Goal: Transaction & Acquisition: Purchase product/service

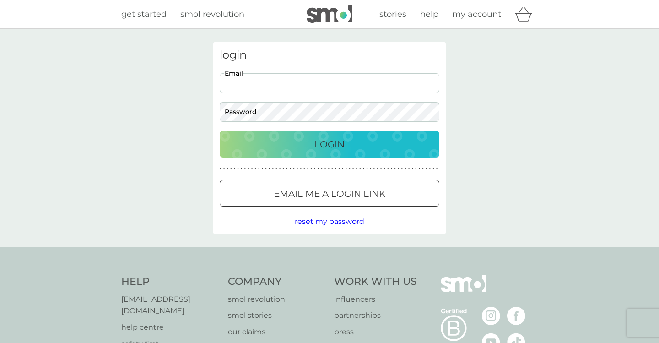
type input "alicekiwi@yahoo.co.uk"
click at [325, 142] on p "Login" at bounding box center [329, 144] width 30 height 15
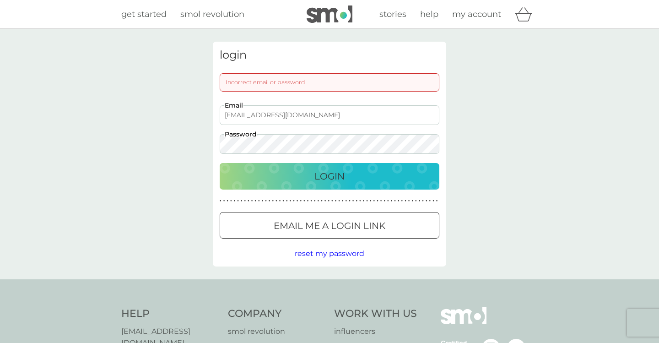
click at [325, 176] on p "Login" at bounding box center [329, 176] width 30 height 15
click at [337, 253] on span "reset my password" at bounding box center [330, 253] width 70 height 9
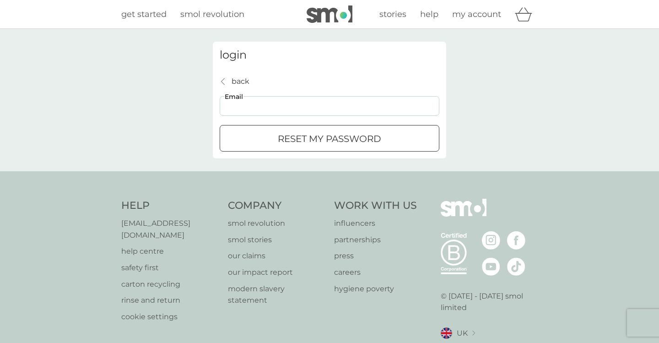
click at [254, 107] on input "Email" at bounding box center [330, 106] width 220 height 20
type input "[EMAIL_ADDRESS][DOMAIN_NAME]"
click at [336, 139] on div "submit" at bounding box center [329, 139] width 33 height 10
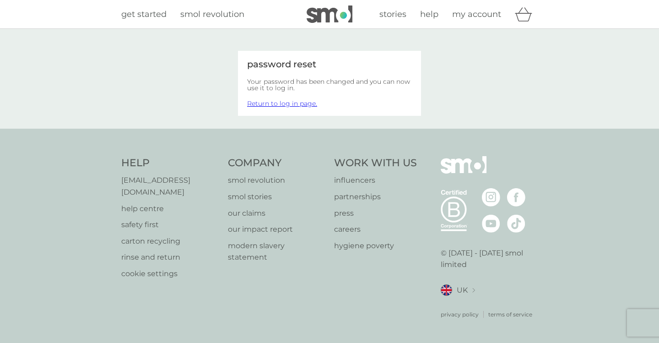
click at [292, 105] on link "Return to log in page." at bounding box center [282, 103] width 70 height 8
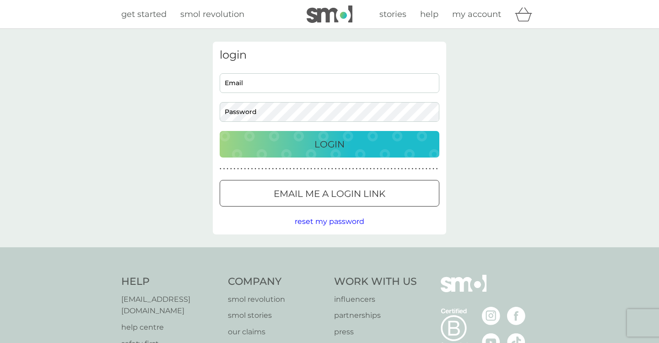
click at [243, 81] on input "Email" at bounding box center [330, 83] width 220 height 20
type input "alicekiwi@yahoo.co.uk"
click at [345, 136] on button "Login" at bounding box center [330, 144] width 220 height 27
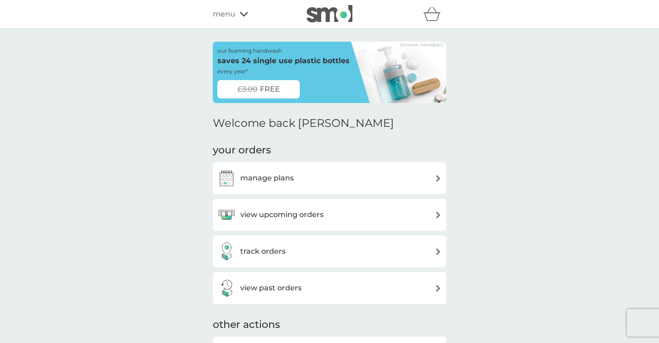
click at [333, 14] on img at bounding box center [330, 13] width 46 height 17
click at [277, 88] on span "FREE" at bounding box center [270, 89] width 20 height 12
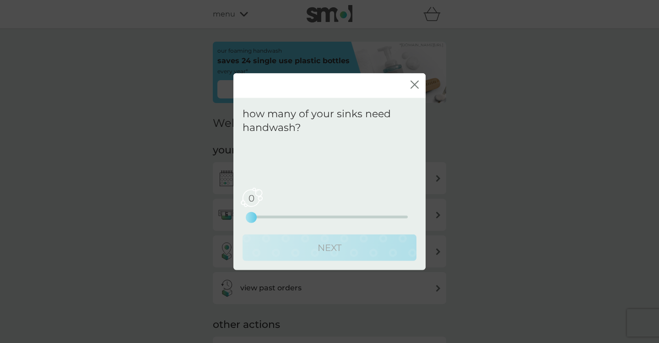
drag, startPoint x: 254, startPoint y: 218, endPoint x: 266, endPoint y: 218, distance: 11.9
click at [266, 218] on div "0 0 2.5 5" at bounding box center [329, 204] width 157 height 37
drag, startPoint x: 254, startPoint y: 215, endPoint x: 306, endPoint y: 215, distance: 51.7
click at [306, 215] on div "2 0 2.5 5" at bounding box center [329, 204] width 157 height 37
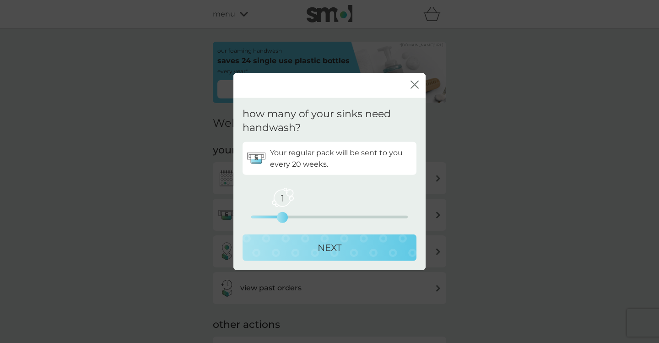
drag, startPoint x: 315, startPoint y: 221, endPoint x: 292, endPoint y: 220, distance: 23.4
click at [292, 220] on div "1 0 2.5 5" at bounding box center [329, 204] width 157 height 37
click at [336, 251] on p "NEXT" at bounding box center [330, 247] width 24 height 15
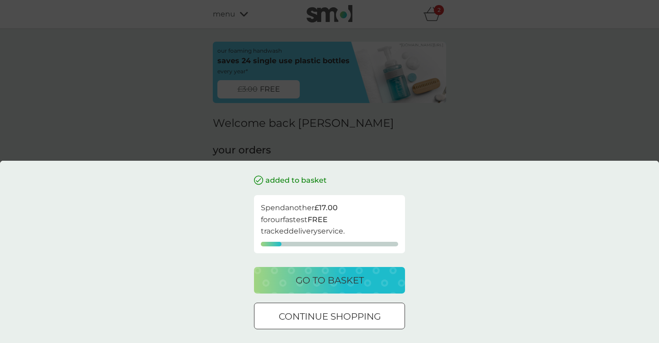
click at [312, 314] on p "continue shopping" at bounding box center [330, 316] width 102 height 15
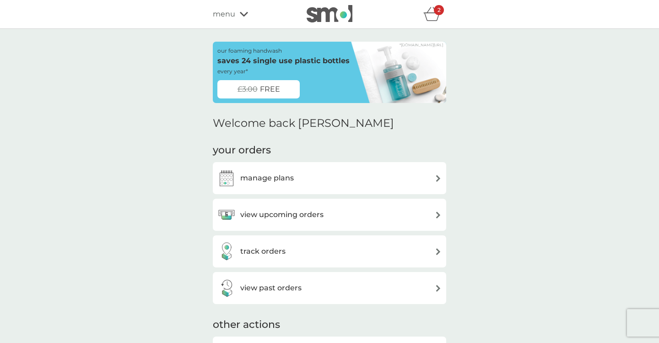
click at [273, 175] on h3 "manage plans" at bounding box center [267, 178] width 54 height 12
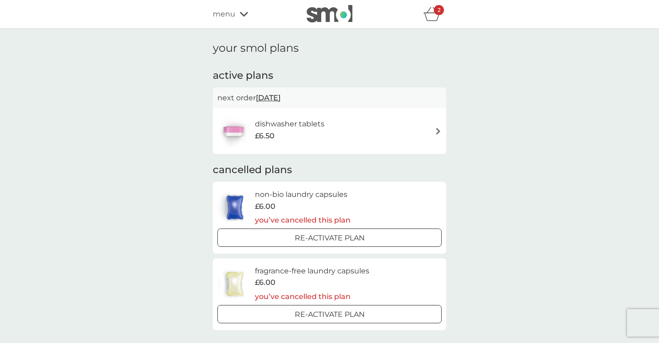
click at [247, 13] on icon at bounding box center [244, 13] width 8 height 5
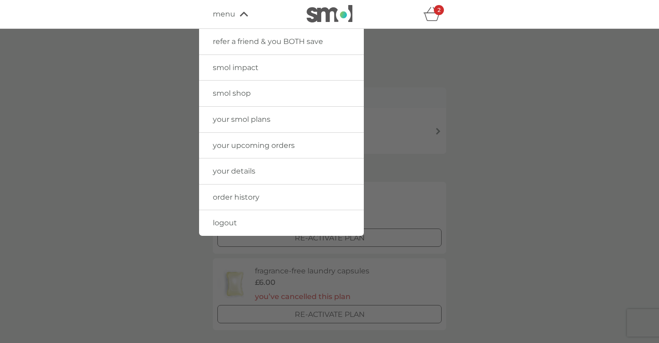
click at [228, 97] on span "smol shop" at bounding box center [232, 93] width 38 height 9
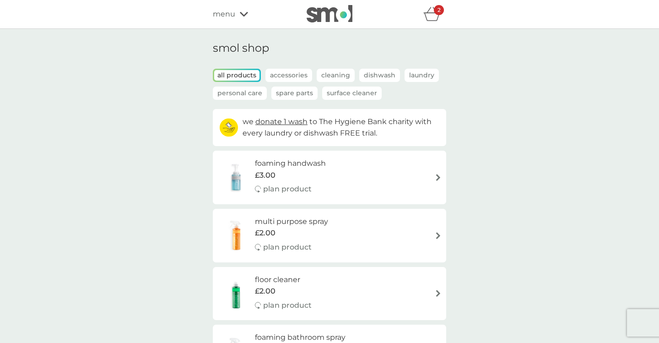
click at [441, 12] on div "2" at bounding box center [439, 10] width 10 height 10
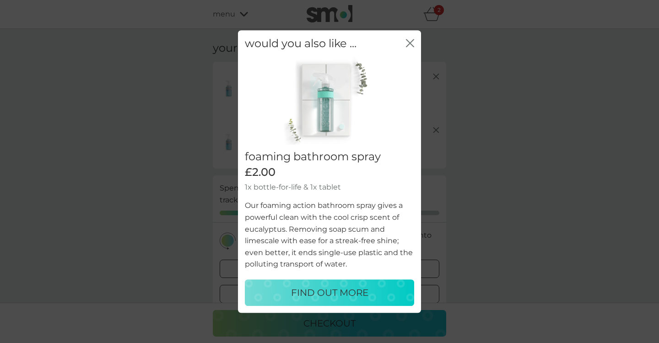
click at [410, 43] on icon "close" at bounding box center [412, 42] width 4 height 7
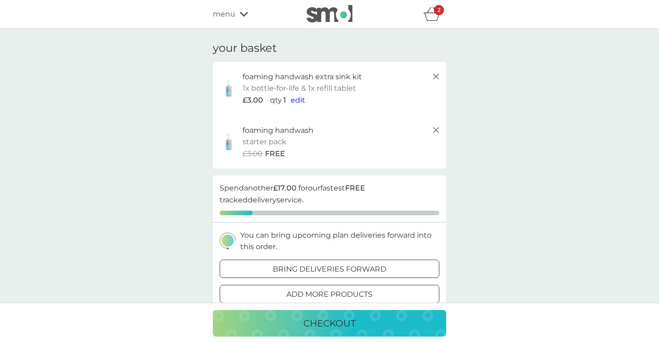
click at [438, 76] on icon at bounding box center [436, 76] width 11 height 11
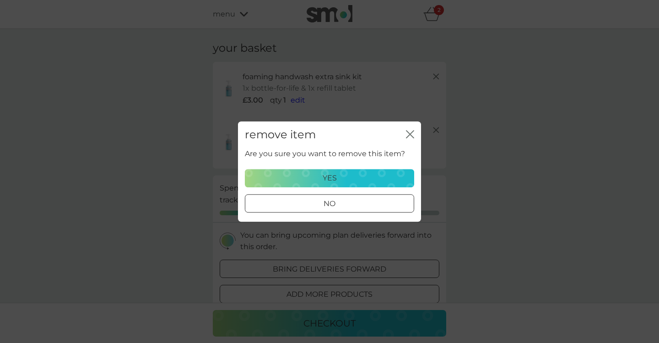
click at [352, 176] on div "yes" at bounding box center [329, 178] width 157 height 12
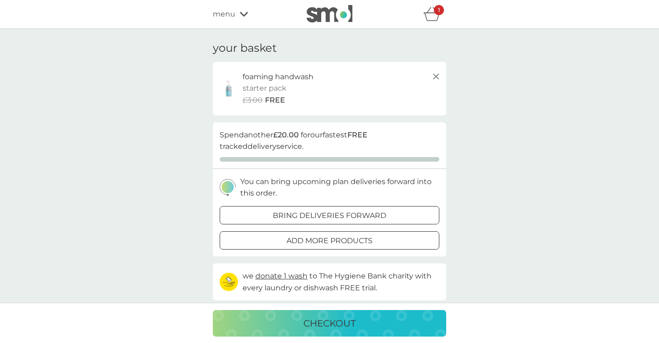
click at [243, 14] on icon at bounding box center [244, 13] width 8 height 5
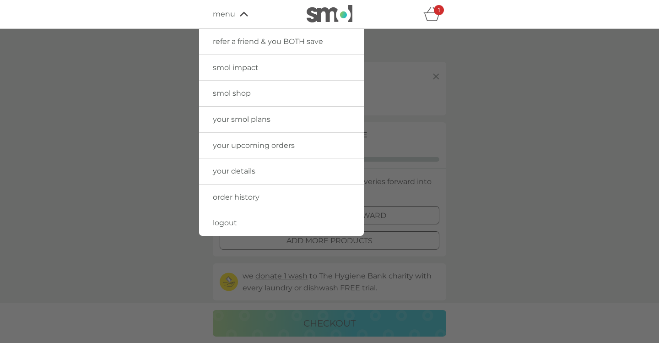
click at [232, 89] on span "smol shop" at bounding box center [232, 93] width 38 height 9
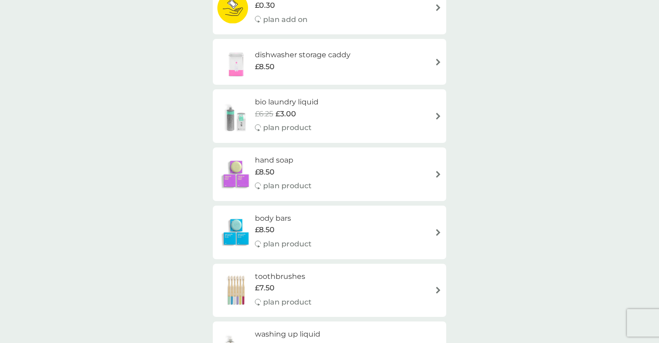
scroll to position [437, 0]
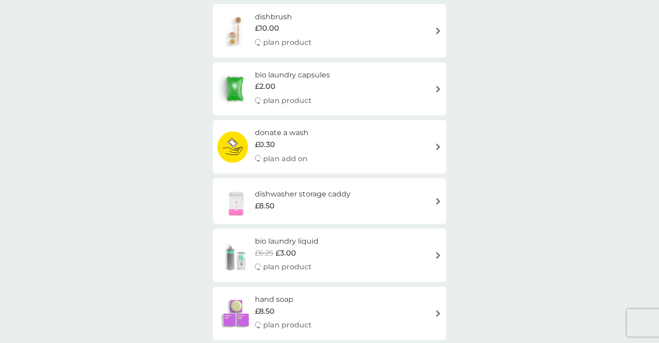
click at [319, 196] on h6 "dishwasher storage caddy" at bounding box center [303, 194] width 96 height 12
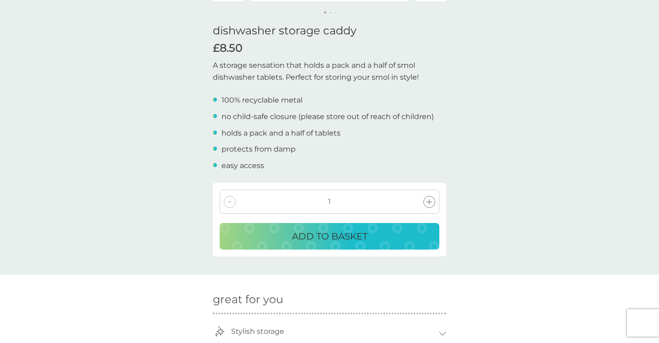
scroll to position [222, 0]
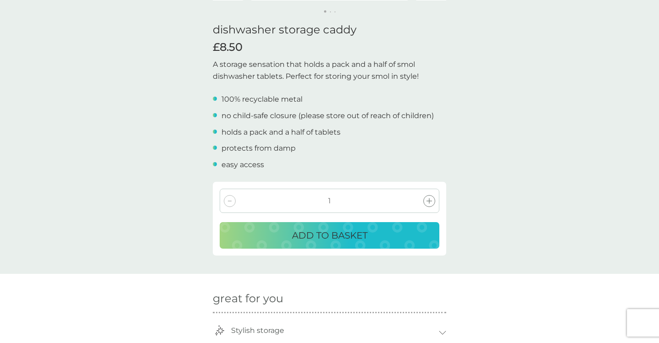
click at [304, 238] on p "ADD TO BASKET" at bounding box center [330, 235] width 76 height 15
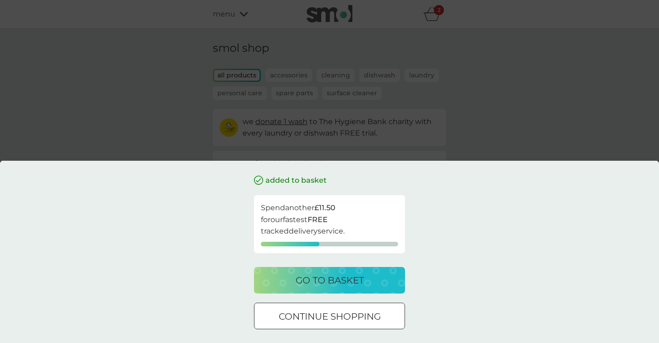
click at [294, 318] on p "continue shopping" at bounding box center [330, 316] width 102 height 15
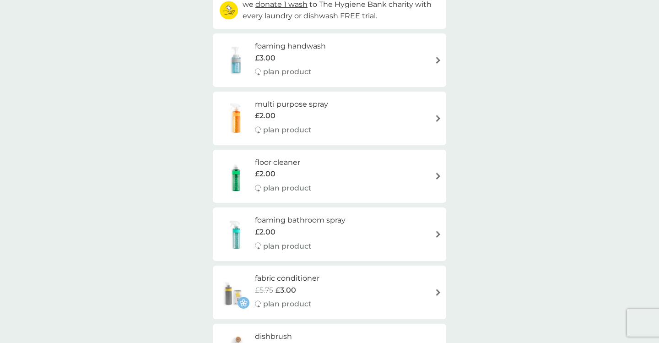
scroll to position [99, 0]
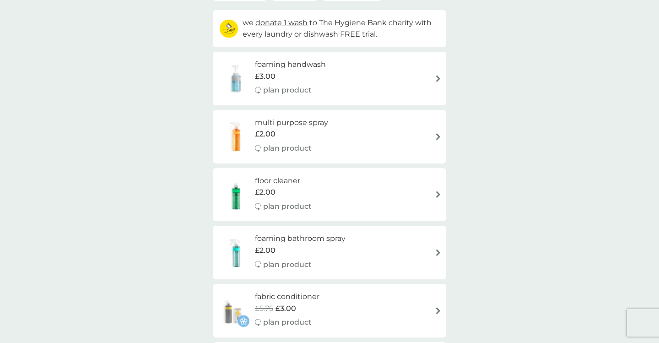
click at [316, 121] on h6 "multi purpose spray" at bounding box center [291, 123] width 73 height 12
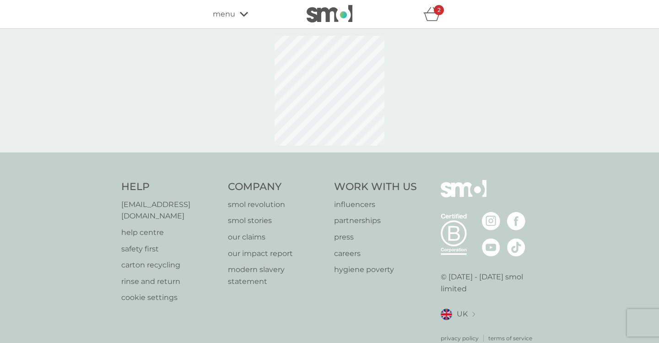
select select "112"
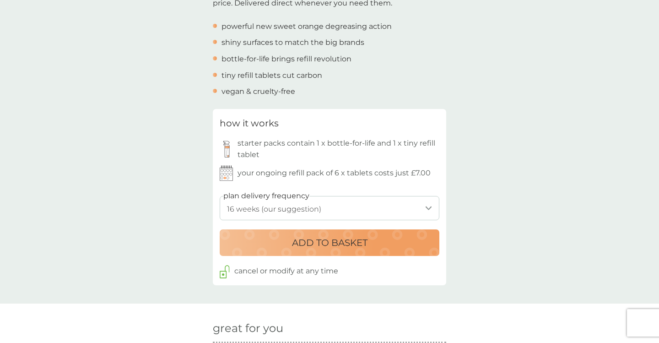
scroll to position [356, 0]
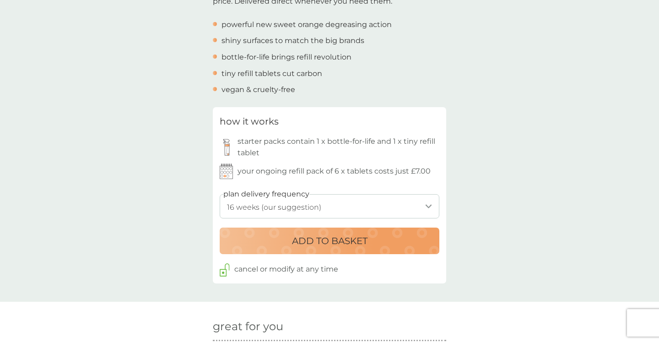
click at [427, 205] on select "1 week 2 weeks 3 weeks 4 weeks 5 weeks 6 weeks 7 weeks 8 weeks 9 weeks 10 weeks…" at bounding box center [330, 206] width 220 height 24
click at [324, 205] on select "1 week 2 weeks 3 weeks 4 weeks 5 weeks 6 weeks 7 weeks 8 weeks 9 weeks 10 weeks…" at bounding box center [330, 206] width 220 height 24
click at [311, 243] on p "ADD TO BASKET" at bounding box center [330, 240] width 76 height 15
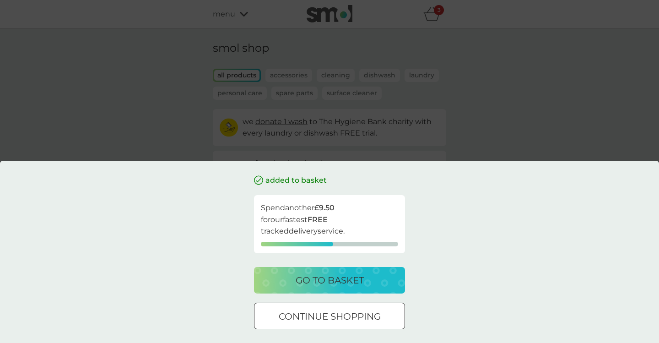
click at [515, 108] on div "added to basket Spend another £9.50 for our fastest FREE tracked delivery servi…" at bounding box center [329, 171] width 659 height 343
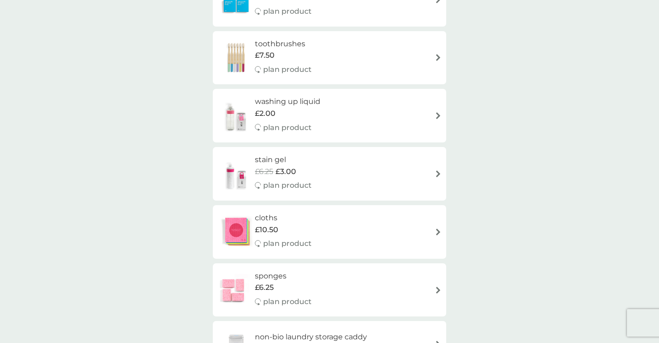
scroll to position [817, 0]
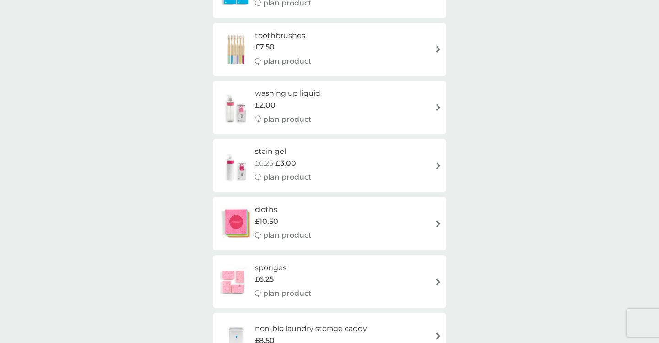
click at [399, 167] on div "stain gel £6.25 £3.00 plan product" at bounding box center [329, 166] width 224 height 40
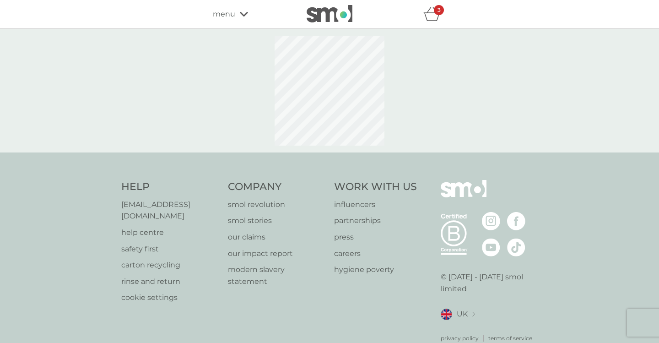
select select "182"
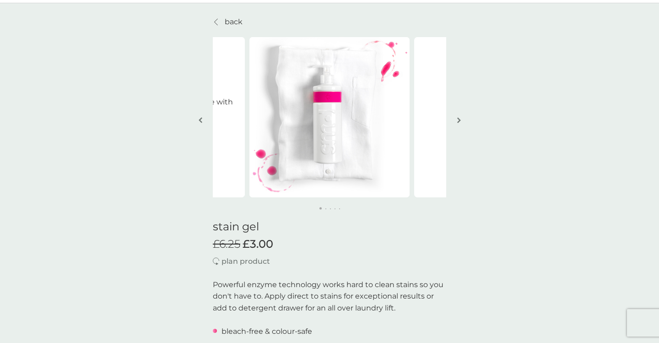
scroll to position [20, 0]
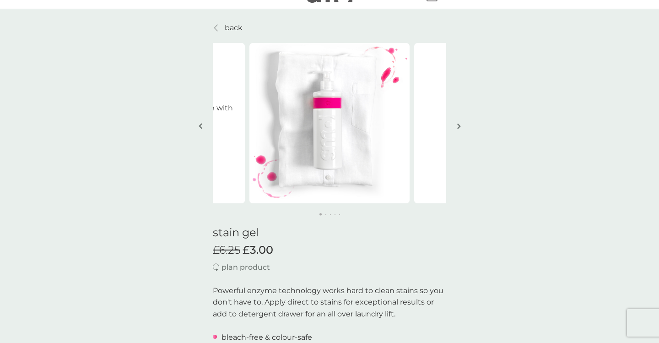
click at [459, 125] on img "button" at bounding box center [459, 126] width 4 height 7
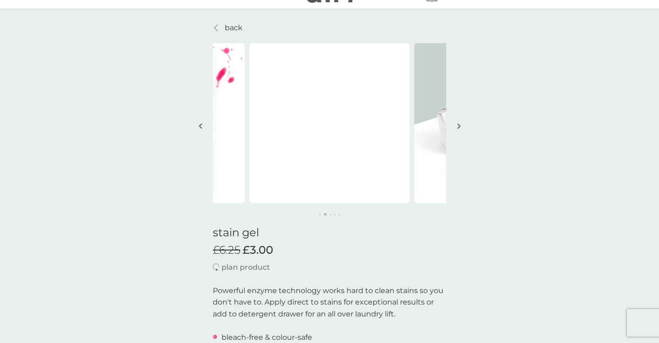
click at [459, 125] on img "button" at bounding box center [459, 126] width 4 height 7
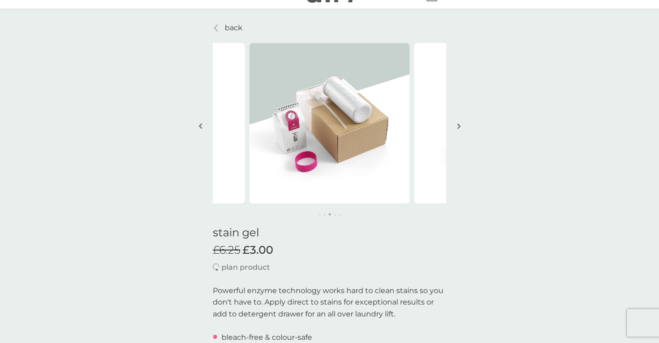
click at [459, 125] on img "button" at bounding box center [459, 126] width 4 height 7
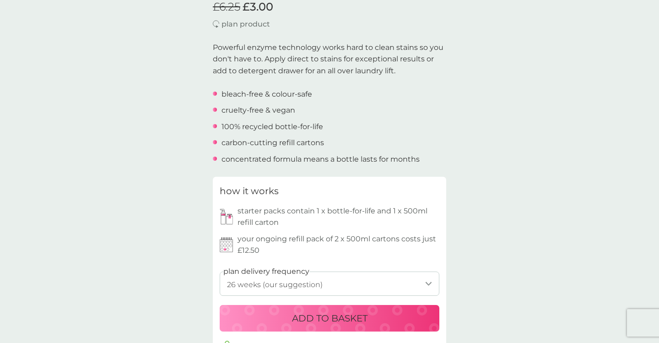
scroll to position [0, 0]
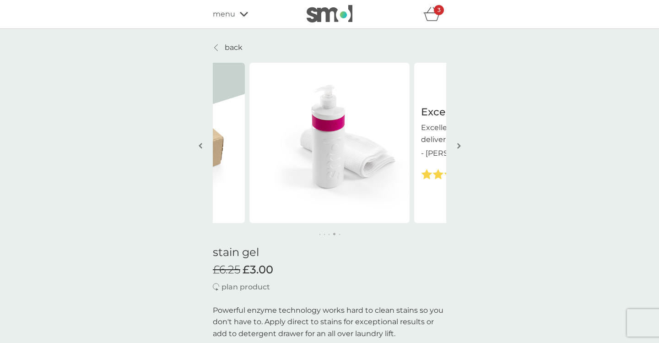
click at [243, 18] on div "menu" at bounding box center [252, 14] width 78 height 12
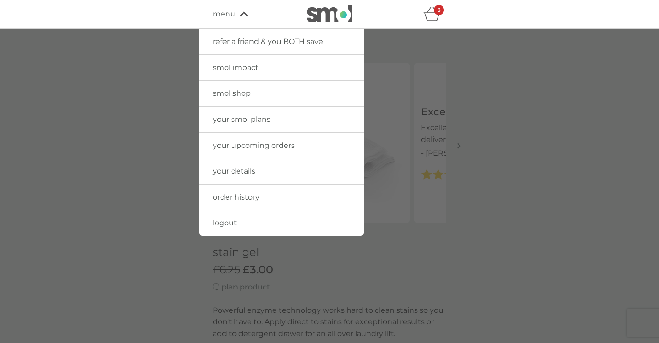
click at [229, 92] on span "smol shop" at bounding box center [232, 93] width 38 height 9
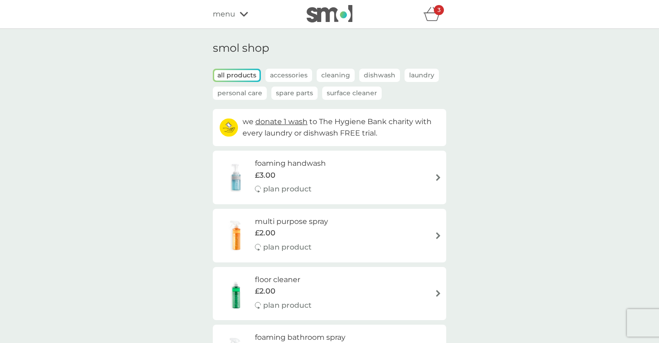
click at [295, 98] on p "Spare Parts" at bounding box center [294, 93] width 46 height 13
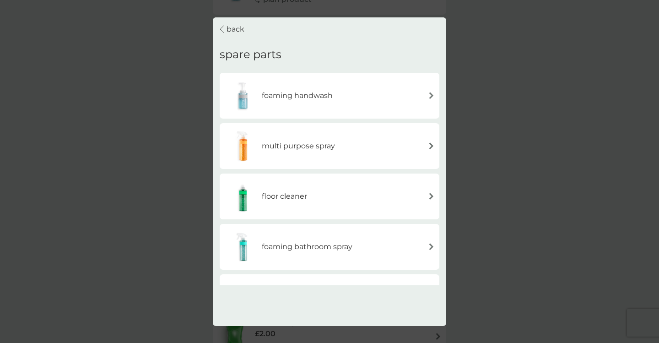
click at [238, 29] on p "back" at bounding box center [236, 29] width 18 height 12
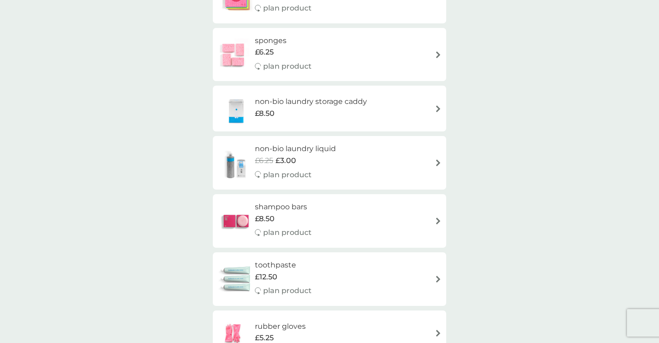
scroll to position [1187, 0]
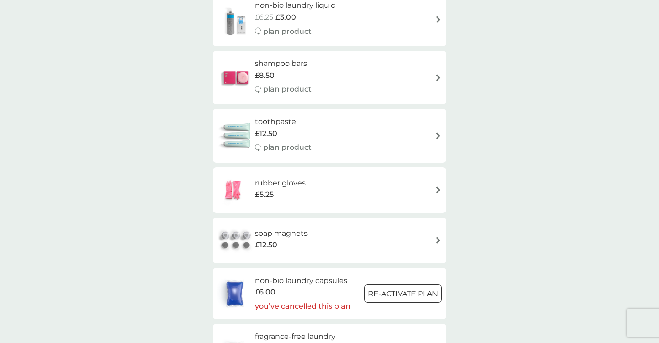
click at [304, 184] on h6 "rubber gloves" at bounding box center [280, 183] width 51 height 12
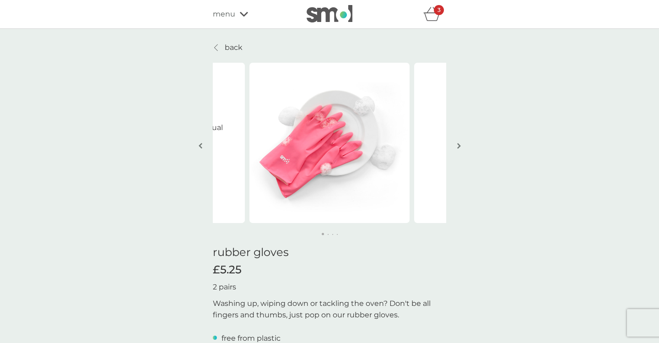
click at [459, 146] on img "button" at bounding box center [459, 145] width 4 height 7
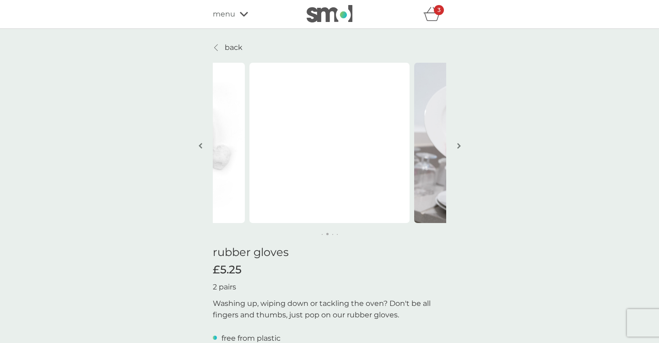
click at [459, 146] on img "button" at bounding box center [459, 145] width 4 height 7
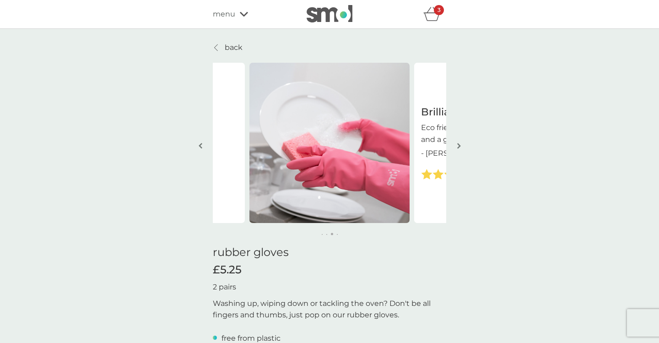
click at [459, 146] on img "button" at bounding box center [459, 145] width 4 height 7
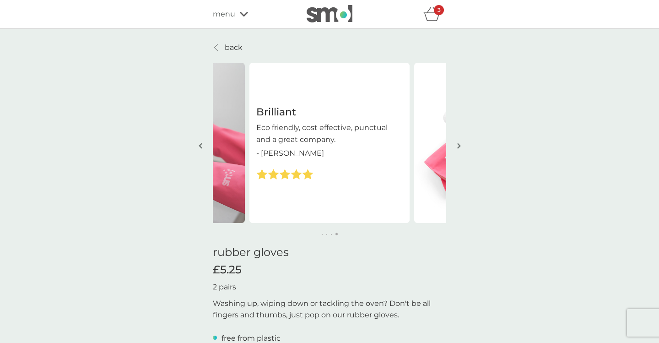
click at [459, 146] on img "button" at bounding box center [459, 145] width 4 height 7
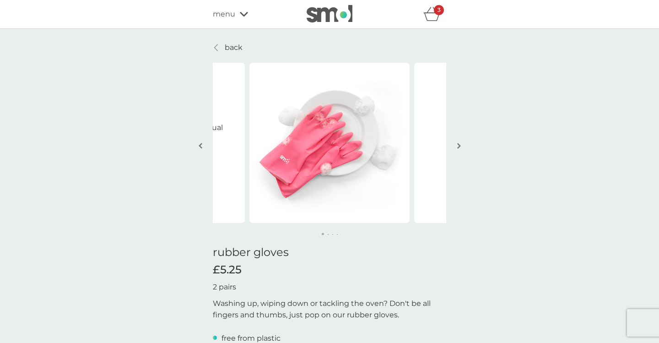
click at [459, 146] on img "button" at bounding box center [459, 145] width 4 height 7
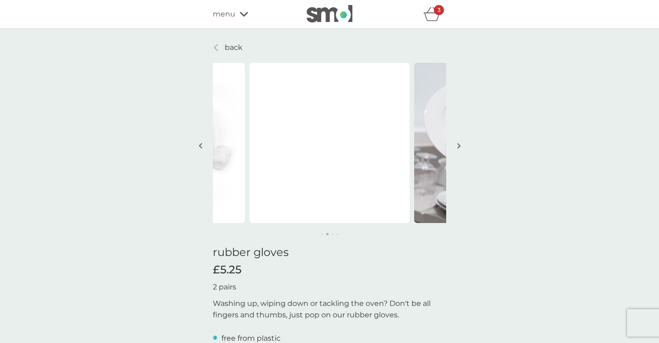
click at [459, 146] on img "button" at bounding box center [459, 145] width 4 height 7
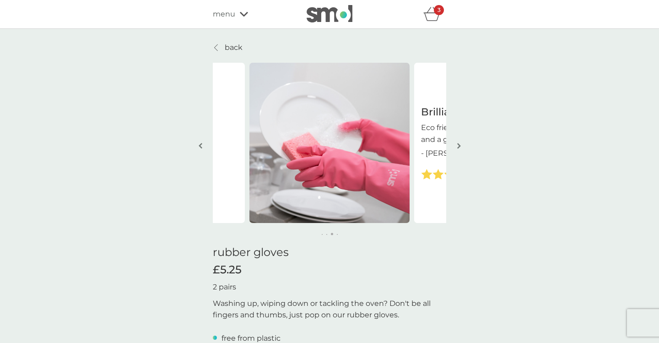
click at [459, 146] on img "button" at bounding box center [459, 145] width 4 height 7
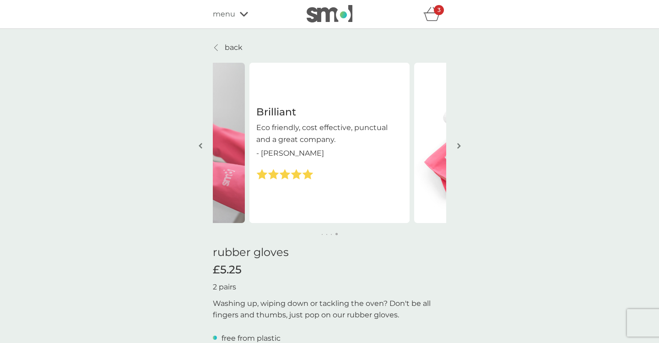
click at [459, 146] on img "button" at bounding box center [459, 145] width 4 height 7
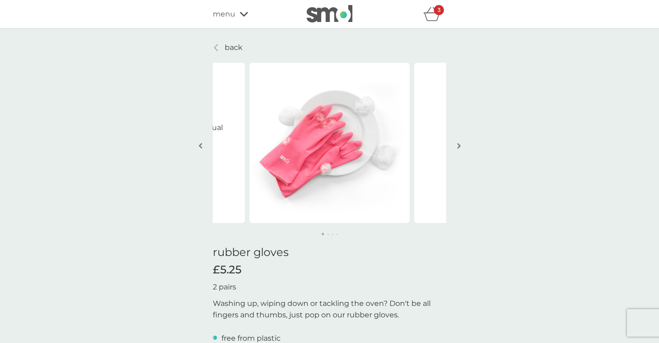
click at [459, 146] on img "button" at bounding box center [459, 145] width 4 height 7
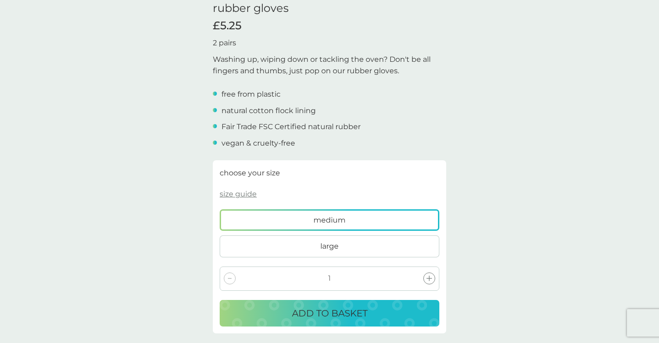
scroll to position [245, 0]
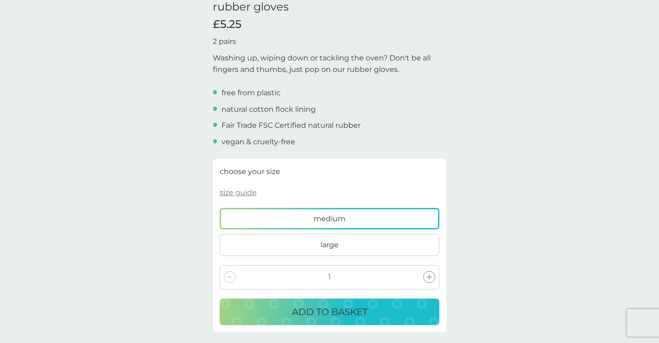
click at [326, 313] on p "ADD TO BASKET" at bounding box center [330, 311] width 76 height 15
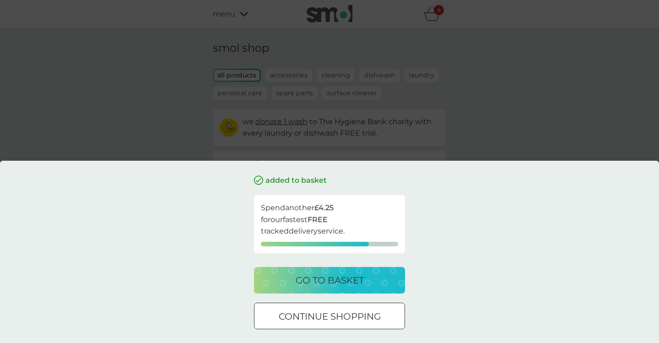
click at [186, 152] on div "added to basket Spend another £4.25 for our fastest FREE tracked delivery servi…" at bounding box center [329, 171] width 659 height 343
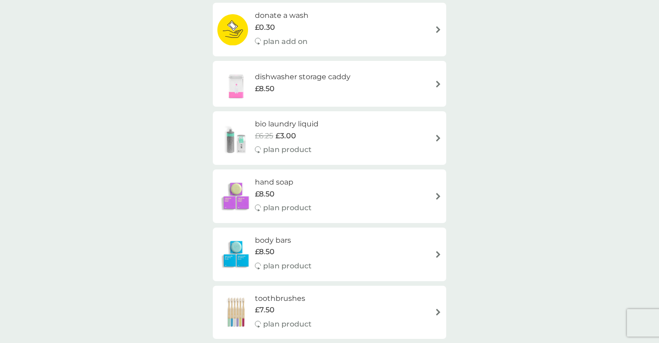
scroll to position [555, 0]
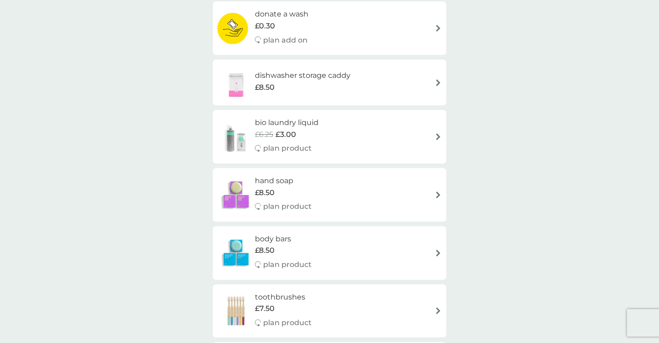
click at [269, 245] on span "£8.50" at bounding box center [265, 250] width 20 height 12
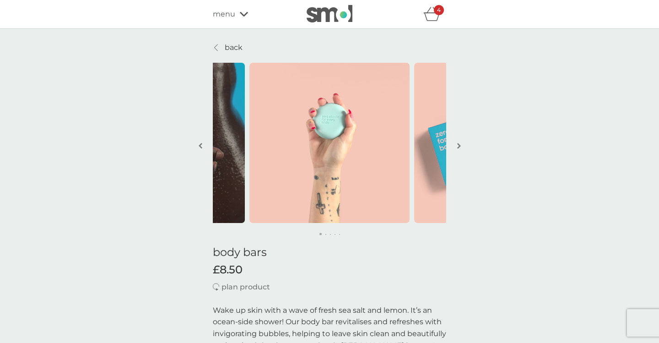
click at [456, 145] on button "button" at bounding box center [458, 147] width 7 height 46
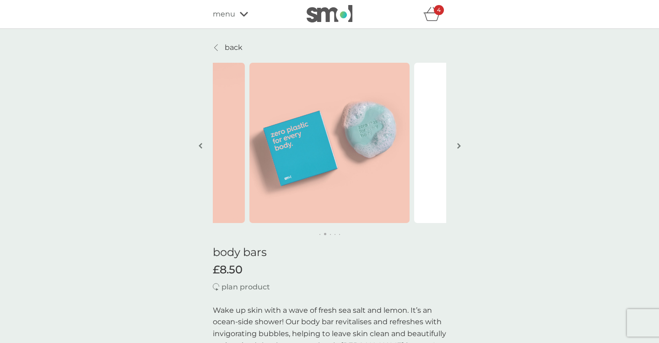
click at [458, 146] on img "button" at bounding box center [459, 145] width 4 height 7
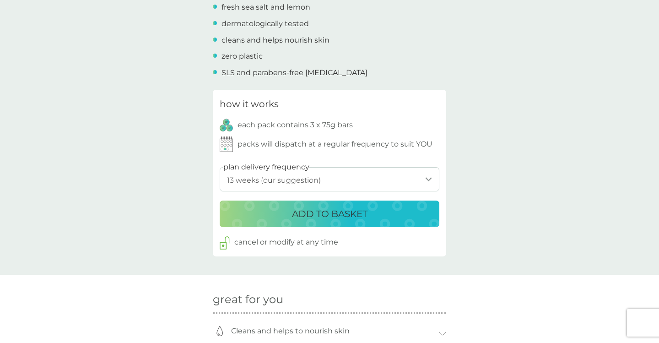
scroll to position [387, 0]
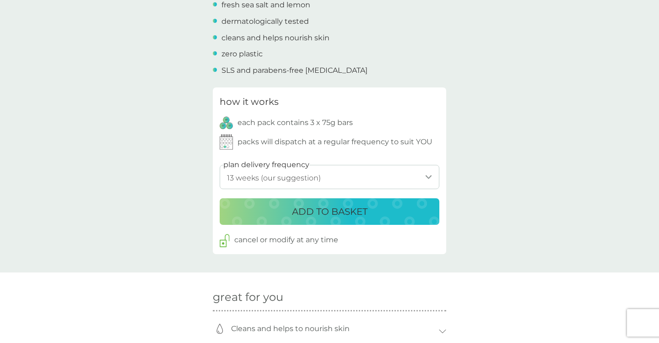
click at [430, 176] on select "1 week 2 weeks 3 weeks 4 weeks 5 weeks 6 weeks 7 weeks 8 weeks 9 weeks 10 weeks…" at bounding box center [330, 177] width 220 height 24
select select "140"
click at [220, 165] on select "1 week 2 weeks 3 weeks 4 weeks 5 weeks 6 weeks 7 weeks 8 weeks 9 weeks 10 weeks…" at bounding box center [330, 177] width 220 height 24
click at [330, 214] on p "ADD TO BASKET" at bounding box center [330, 211] width 76 height 15
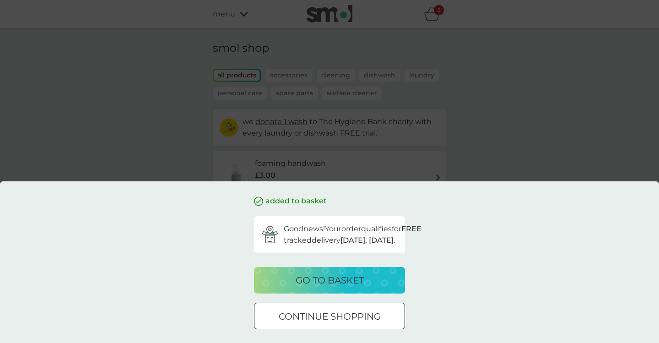
click at [334, 279] on p "go to basket" at bounding box center [330, 280] width 68 height 15
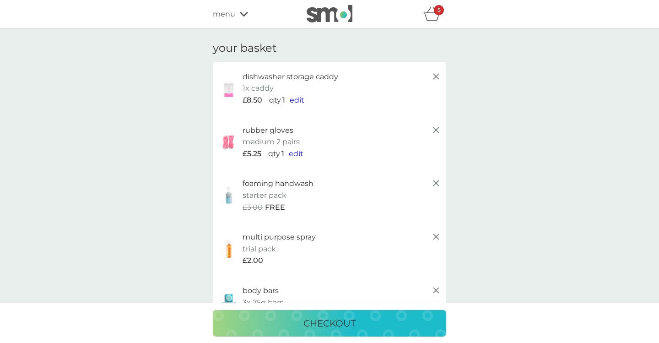
click at [233, 11] on span "menu" at bounding box center [224, 14] width 22 height 12
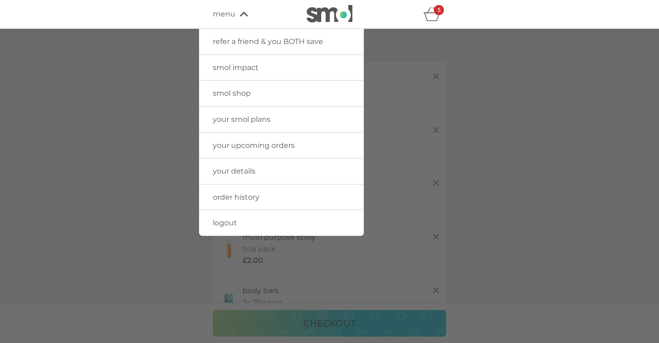
click at [235, 91] on span "smol shop" at bounding box center [232, 93] width 38 height 9
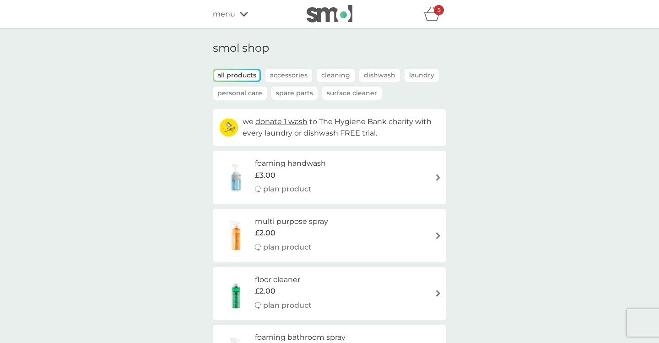
click at [343, 92] on p "Surface Cleaner" at bounding box center [352, 93] width 60 height 13
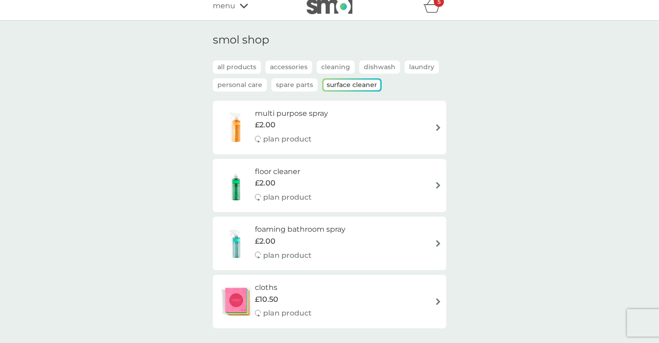
scroll to position [7, 0]
click at [425, 125] on div "multi purpose spray £2.00 plan product" at bounding box center [329, 128] width 224 height 40
select select "112"
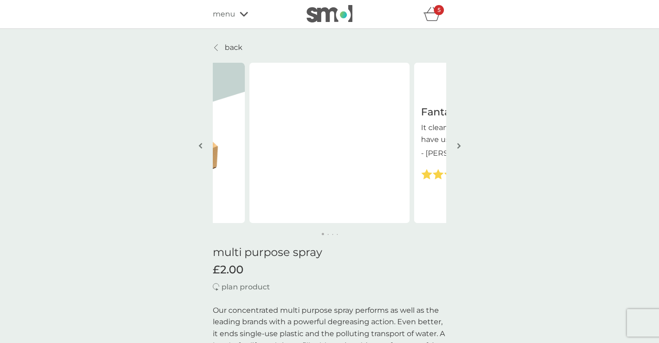
click at [434, 17] on icon "basket" at bounding box center [431, 14] width 17 height 14
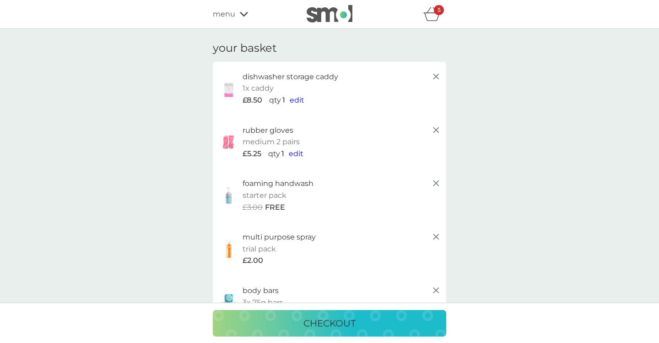
click at [240, 11] on icon at bounding box center [244, 13] width 8 height 5
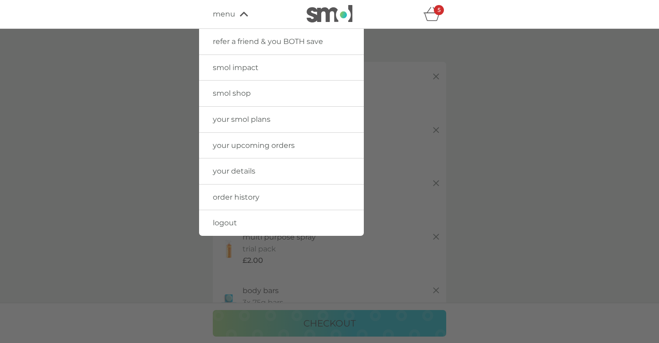
click at [222, 92] on span "smol shop" at bounding box center [232, 93] width 38 height 9
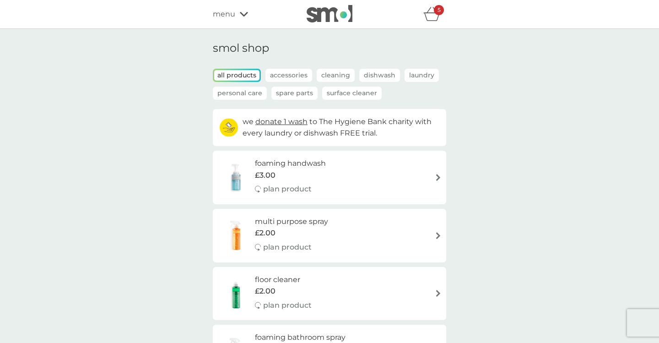
click at [433, 15] on icon "basket" at bounding box center [431, 14] width 17 height 14
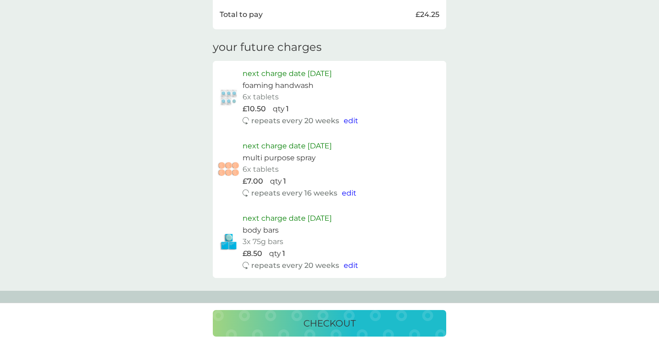
scroll to position [544, 0]
click at [348, 191] on span "edit" at bounding box center [349, 191] width 15 height 9
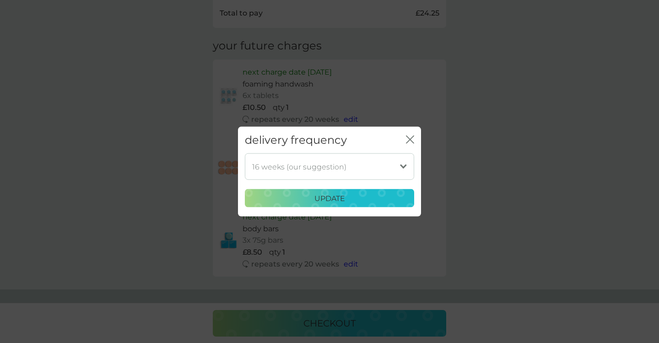
click at [350, 163] on select "1 week 2 weeks 3 weeks 4 weeks 5 weeks 6 weeks 7 weeks 8 weeks 9 weeks 10 weeks…" at bounding box center [329, 166] width 169 height 27
click at [245, 153] on select "1 week 2 weeks 3 weeks 4 weeks 5 weeks 6 weeks 7 weeks 8 weeks 9 weeks 10 weeks…" at bounding box center [329, 166] width 169 height 27
click at [407, 163] on select "1 week 2 weeks 3 weeks 4 weeks 5 weeks 6 weeks 7 weeks 8 weeks 9 weeks 10 weeks…" at bounding box center [329, 166] width 169 height 27
click at [245, 153] on select "1 week 2 weeks 3 weeks 4 weeks 5 weeks 6 weeks 7 weeks 8 weeks 9 weeks 10 weeks…" at bounding box center [329, 166] width 169 height 27
click at [385, 173] on select "1 week 2 weeks 3 weeks 4 weeks 5 weeks 6 weeks 7 weeks 8 weeks 9 weeks 10 weeks…" at bounding box center [329, 166] width 169 height 27
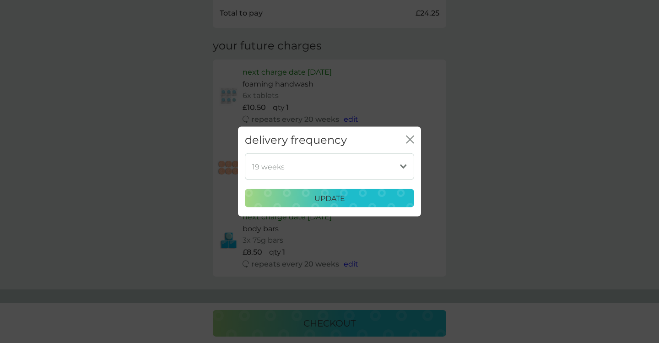
click at [245, 153] on select "1 week 2 weeks 3 weeks 4 weeks 5 weeks 6 weeks 7 weeks 8 weeks 9 weeks 10 weeks…" at bounding box center [329, 166] width 169 height 27
click at [405, 169] on select "1 week 2 weeks 3 weeks 4 weeks 5 weeks 6 weeks 7 weeks 8 weeks 9 weeks 10 weeks…" at bounding box center [329, 166] width 169 height 27
select select "112"
click at [245, 153] on select "1 week 2 weeks 3 weeks 4 weeks 5 weeks 6 weeks 7 weeks 8 weeks 9 weeks 10 weeks…" at bounding box center [329, 166] width 169 height 27
click at [476, 230] on div "delivery frequency close 1 week 2 weeks 3 weeks 4 weeks 5 weeks 6 weeks 7 weeks…" at bounding box center [329, 171] width 659 height 343
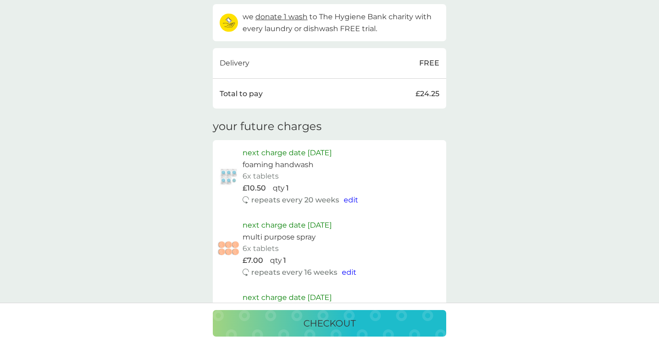
scroll to position [488, 0]
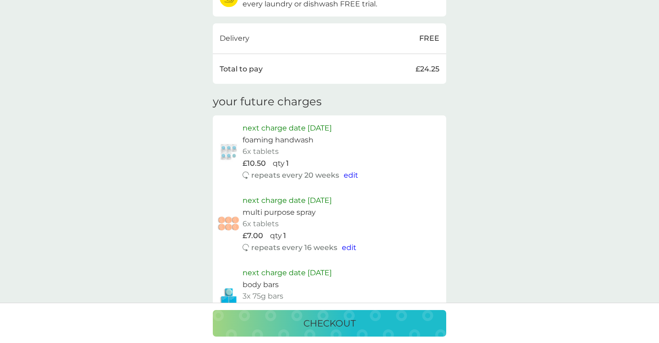
click at [332, 325] on p "checkout" at bounding box center [330, 323] width 52 height 15
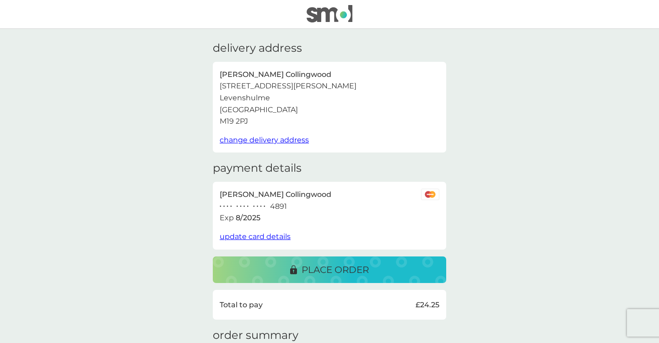
click at [280, 237] on span "update card details" at bounding box center [255, 236] width 71 height 9
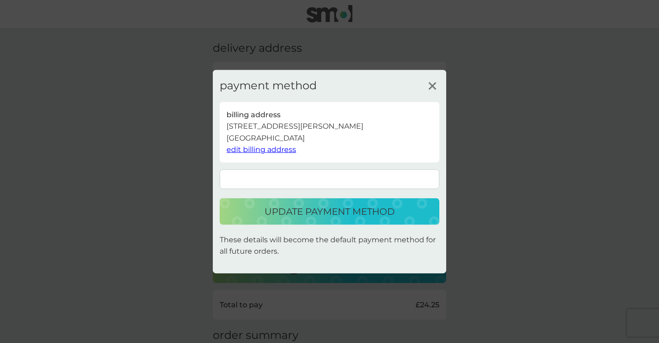
click at [431, 85] on line at bounding box center [432, 85] width 7 height 7
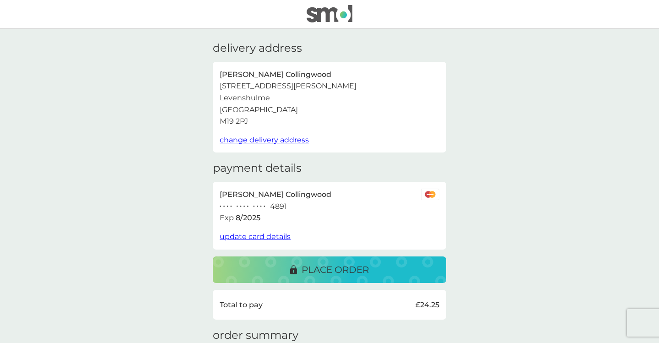
click at [258, 238] on span "update card details" at bounding box center [255, 236] width 71 height 9
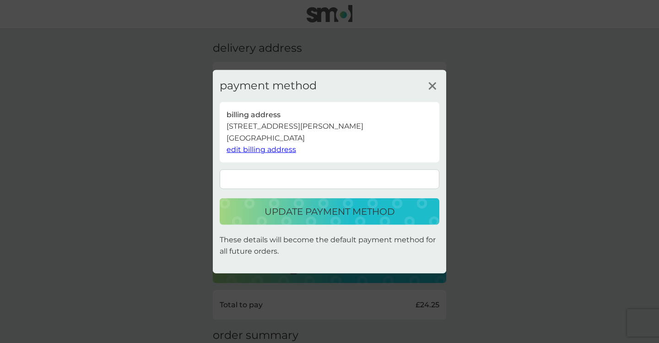
click at [434, 85] on icon at bounding box center [433, 86] width 14 height 14
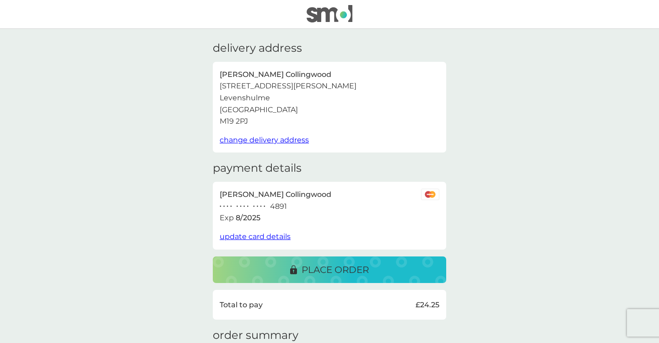
click at [256, 239] on span "update card details" at bounding box center [255, 236] width 71 height 9
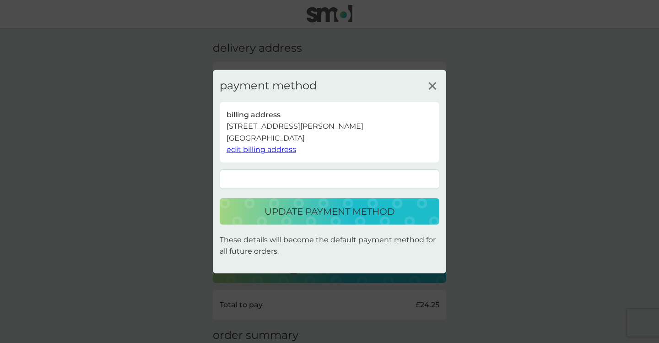
click at [325, 210] on p "update payment method" at bounding box center [330, 211] width 130 height 15
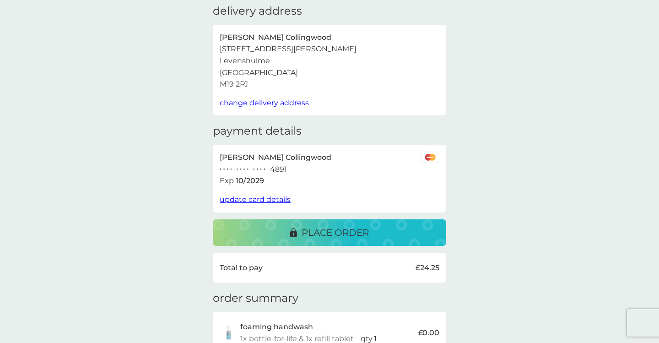
scroll to position [23, 0]
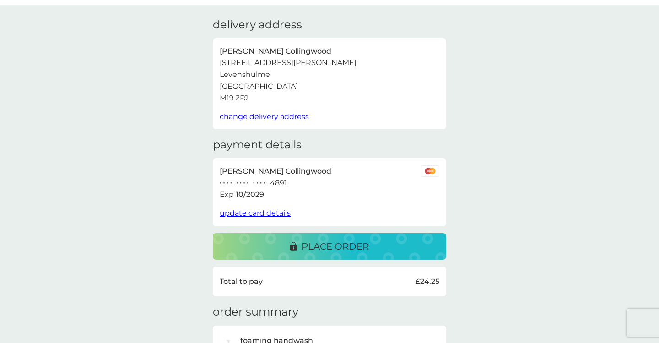
click at [322, 245] on p "place order" at bounding box center [335, 246] width 67 height 15
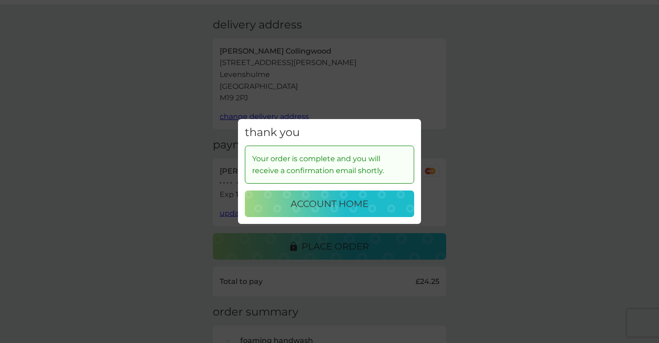
click at [352, 205] on p "account home" at bounding box center [330, 203] width 78 height 15
